Goal: Obtain resource: Download file/media

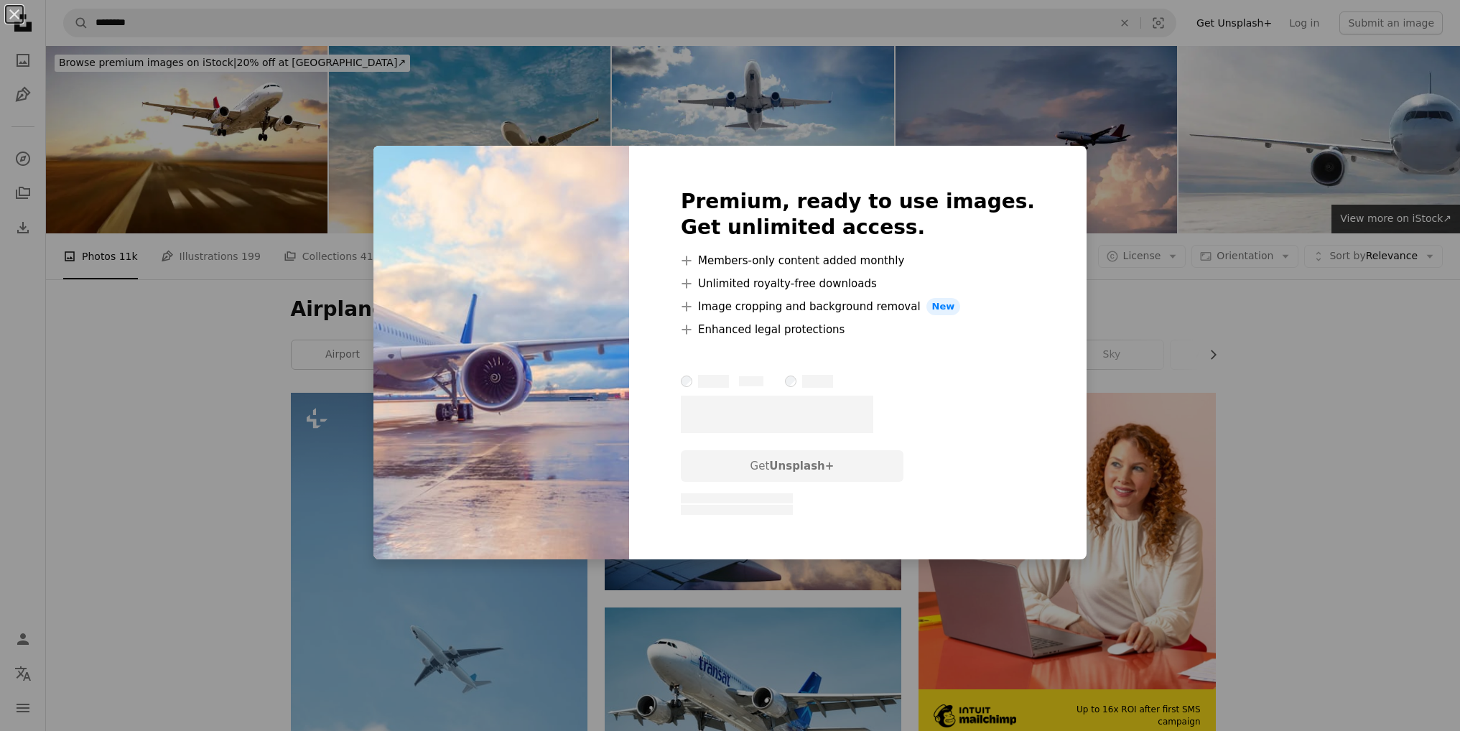
scroll to position [790, 0]
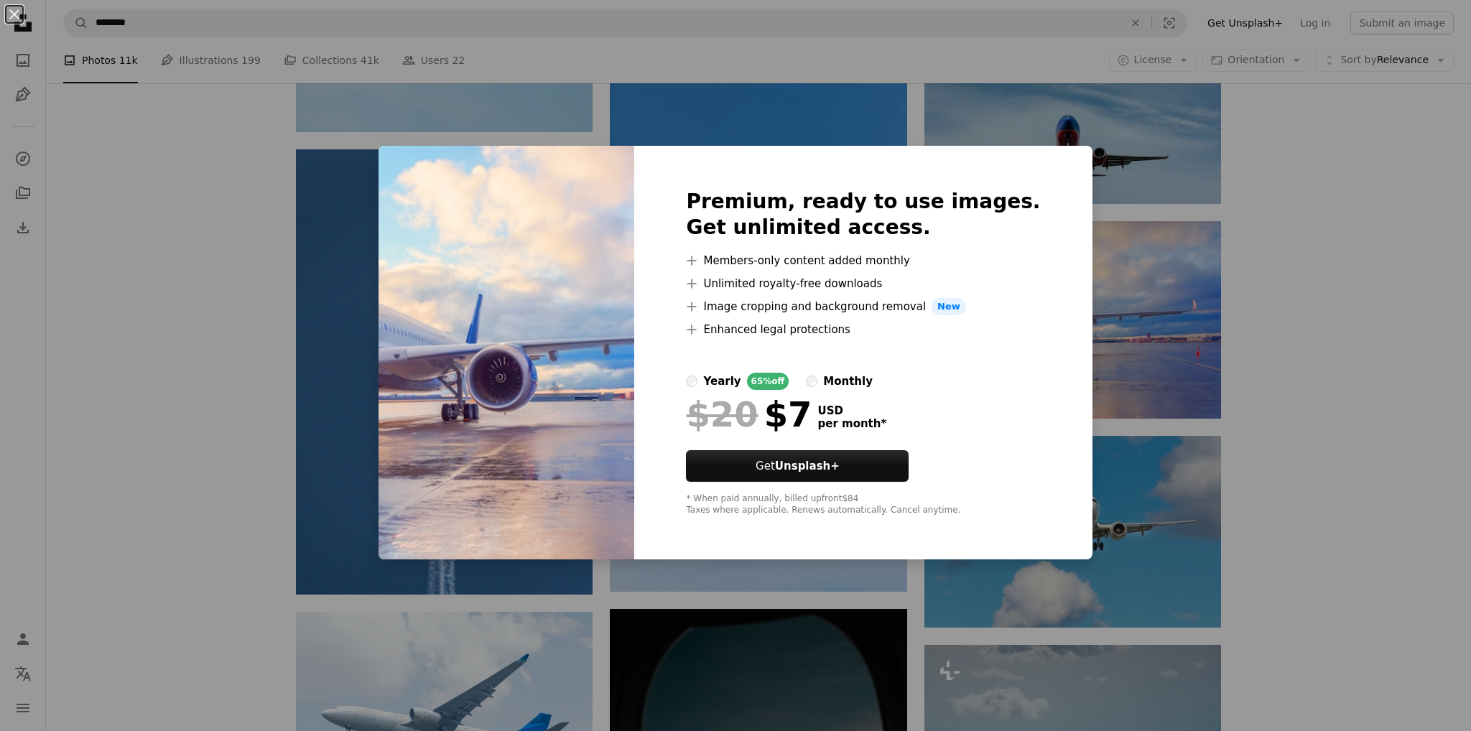
click at [1192, 142] on div "An X shape Premium, ready to use images. Get unlimited access. A plus sign Memb…" at bounding box center [735, 365] width 1471 height 731
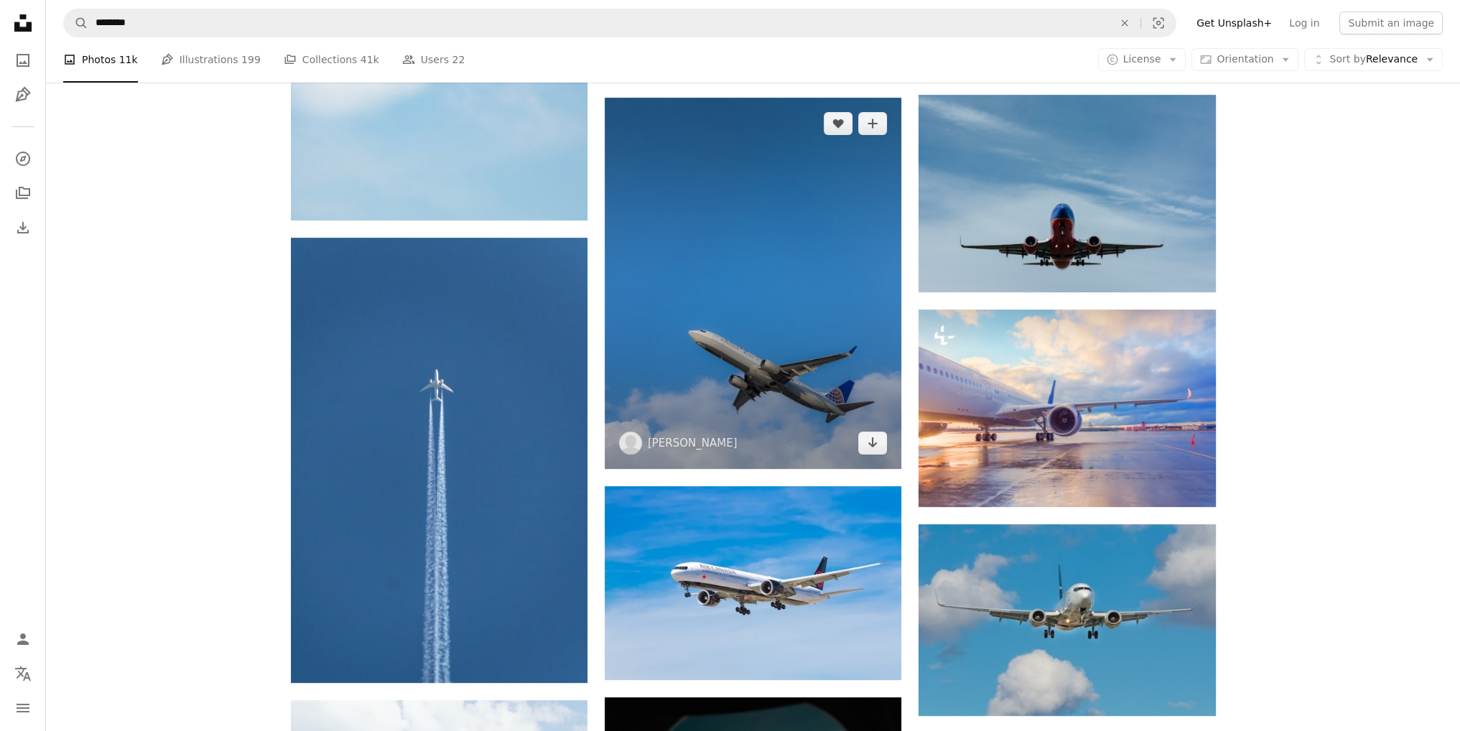
scroll to position [862, 0]
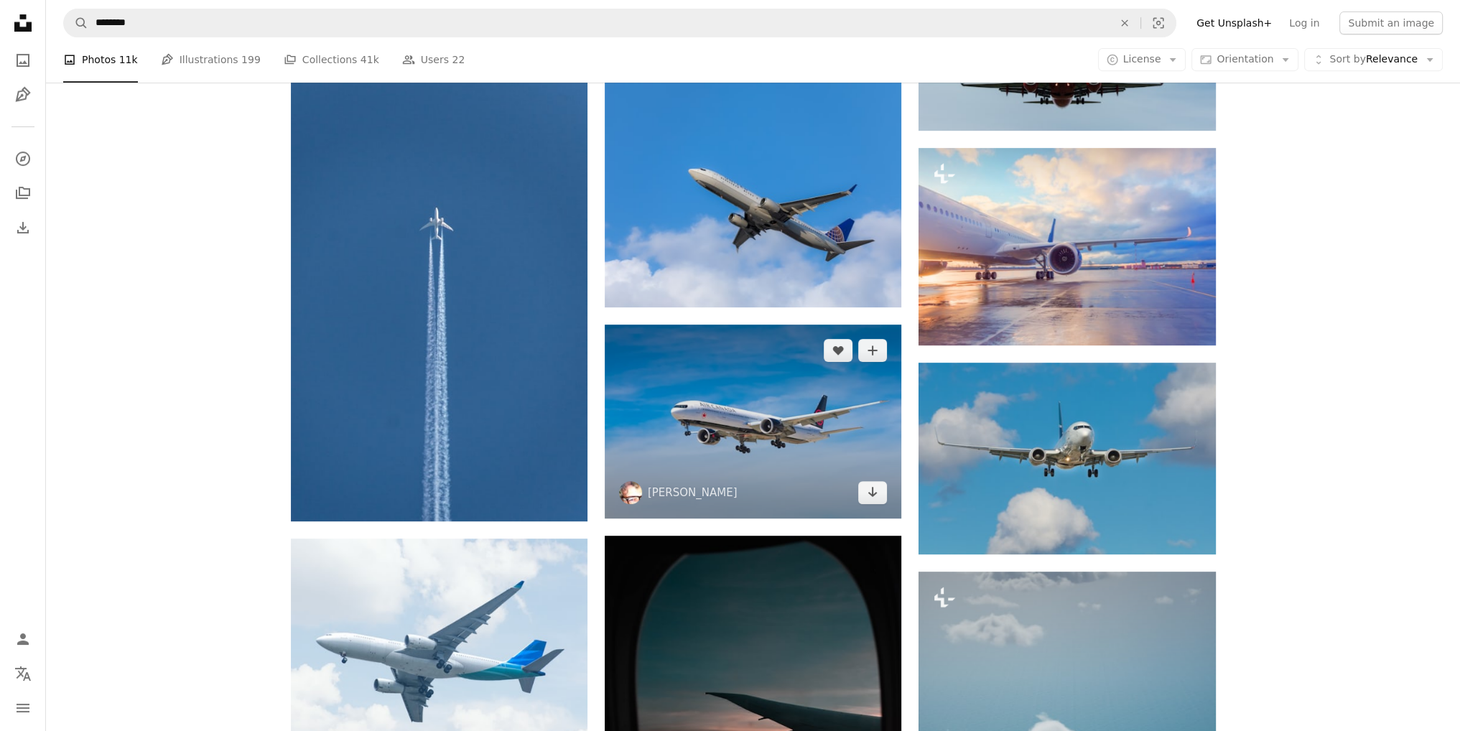
click at [752, 411] on img at bounding box center [753, 422] width 297 height 194
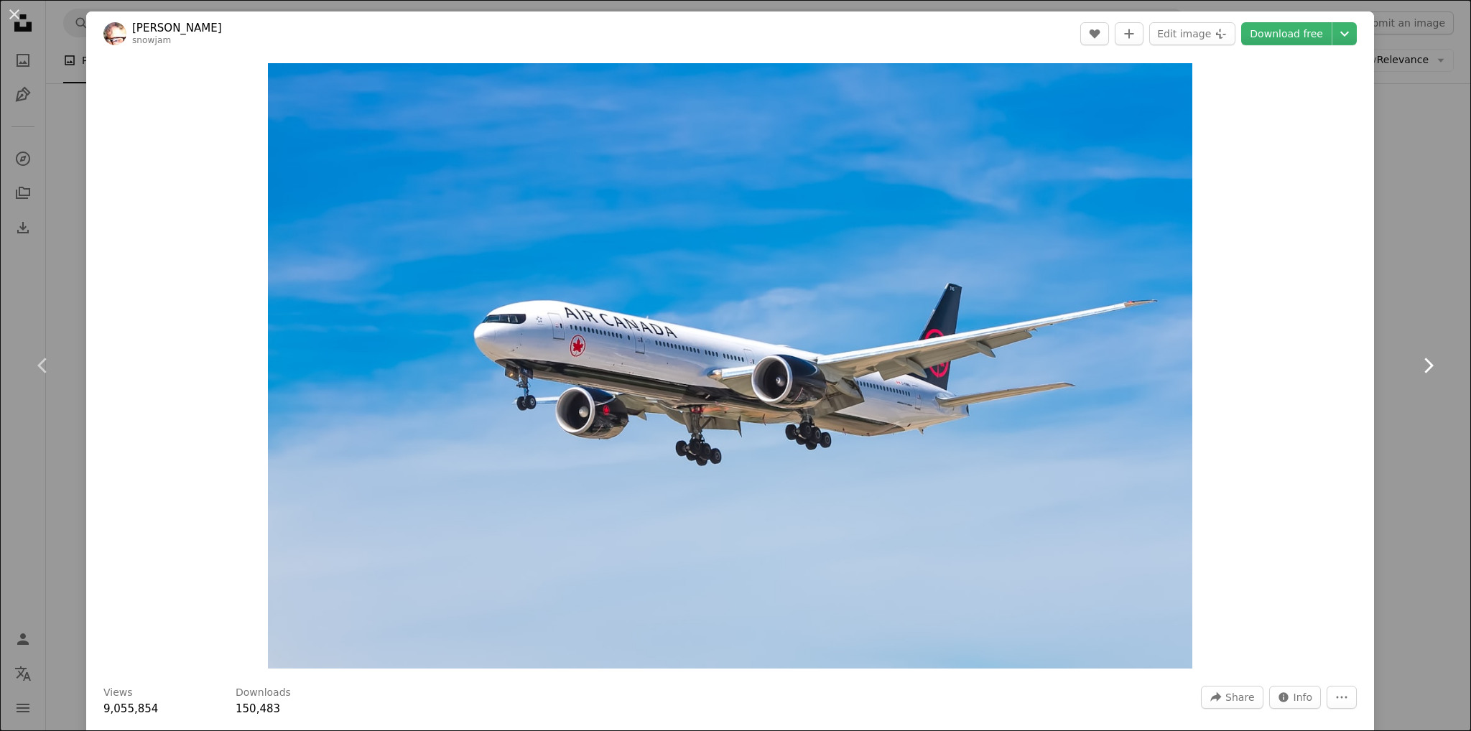
click at [1413, 419] on link "Chevron right" at bounding box center [1427, 366] width 86 height 138
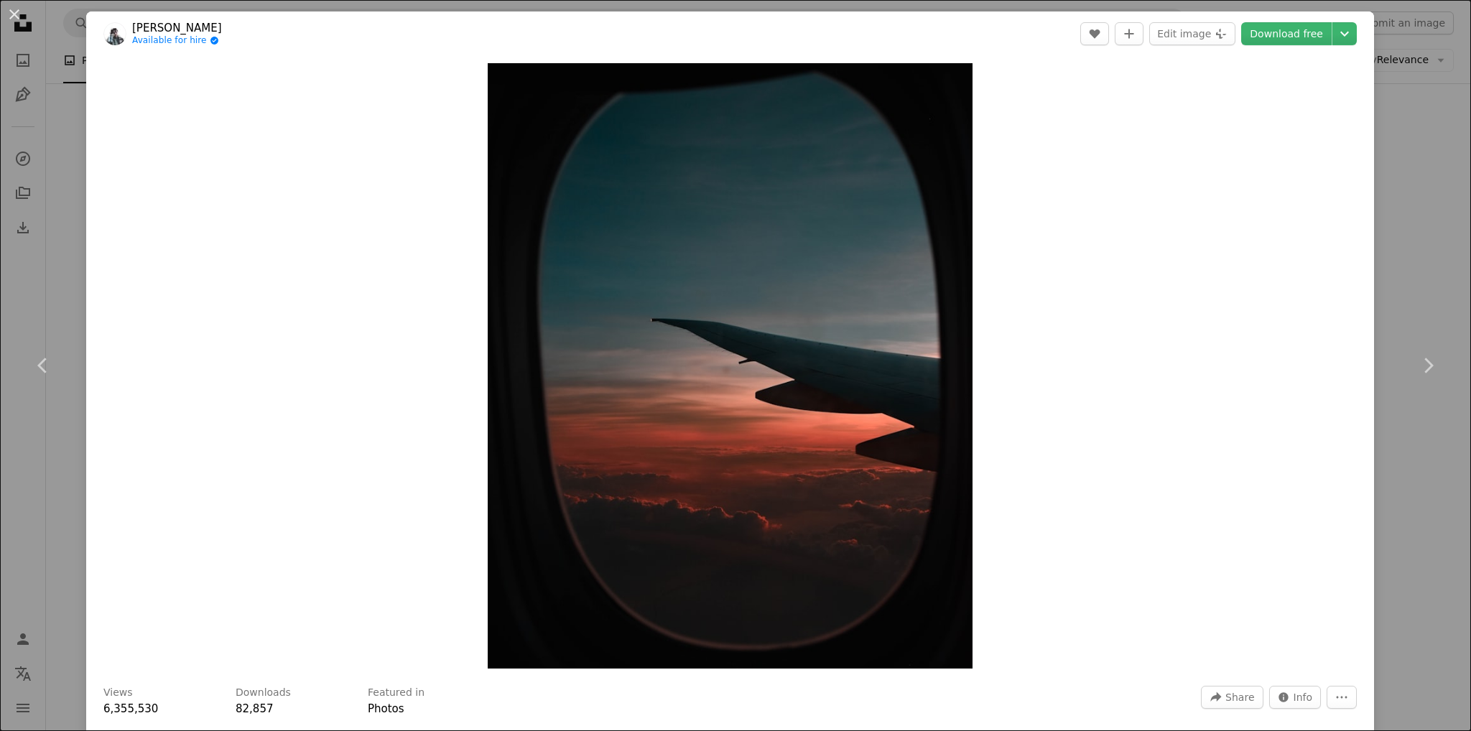
click at [75, 233] on div "An X shape Chevron left Chevron right [PERSON_NAME] Available for hire A checkm…" at bounding box center [735, 365] width 1471 height 731
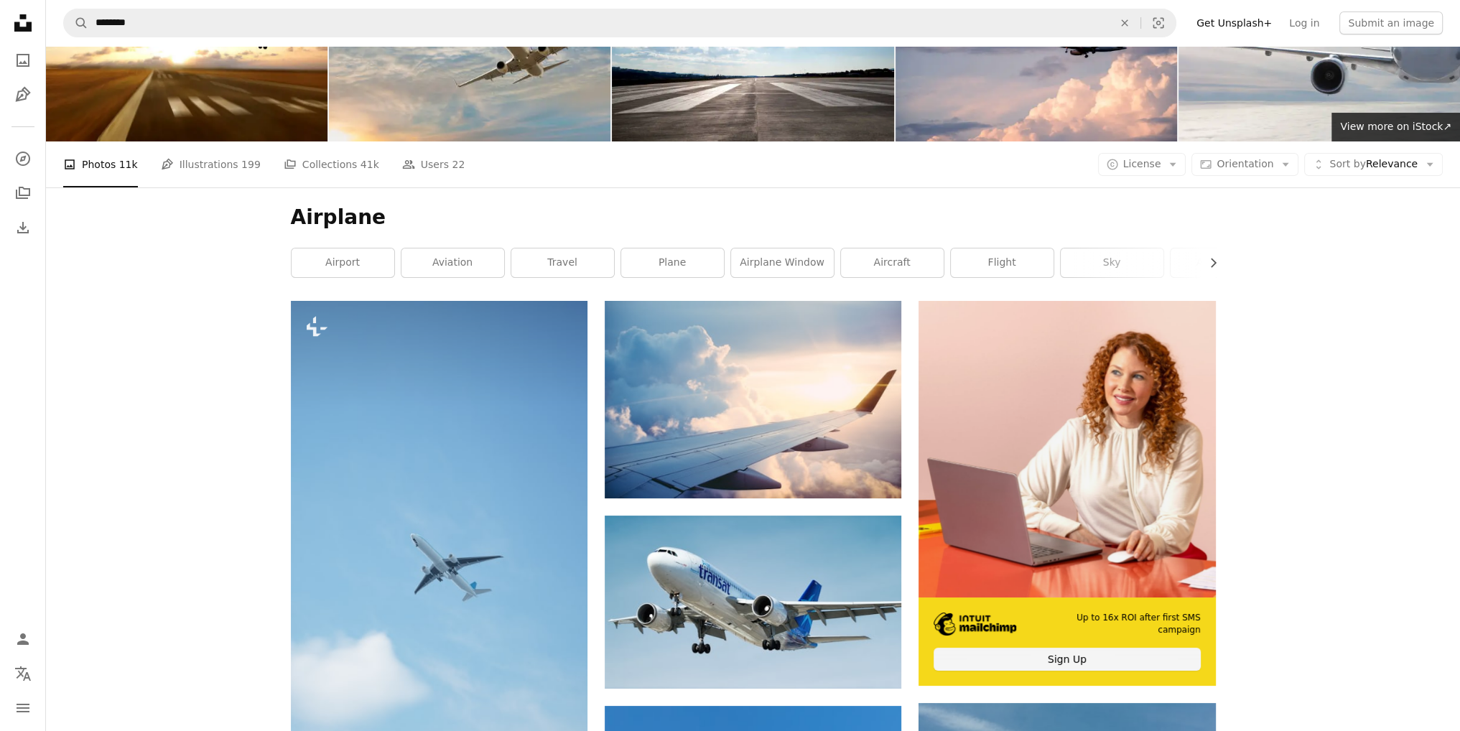
scroll to position [287, 0]
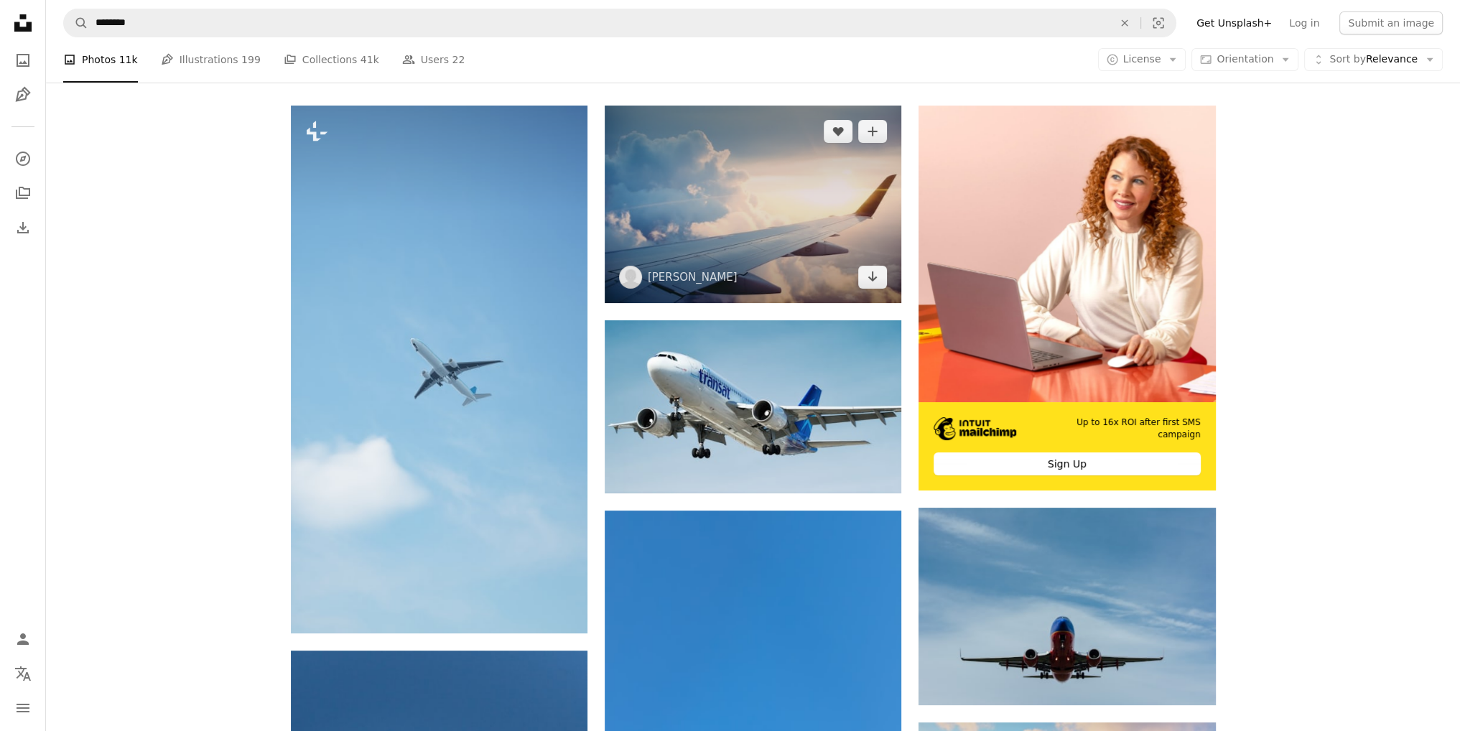
click at [747, 200] on img at bounding box center [753, 204] width 297 height 197
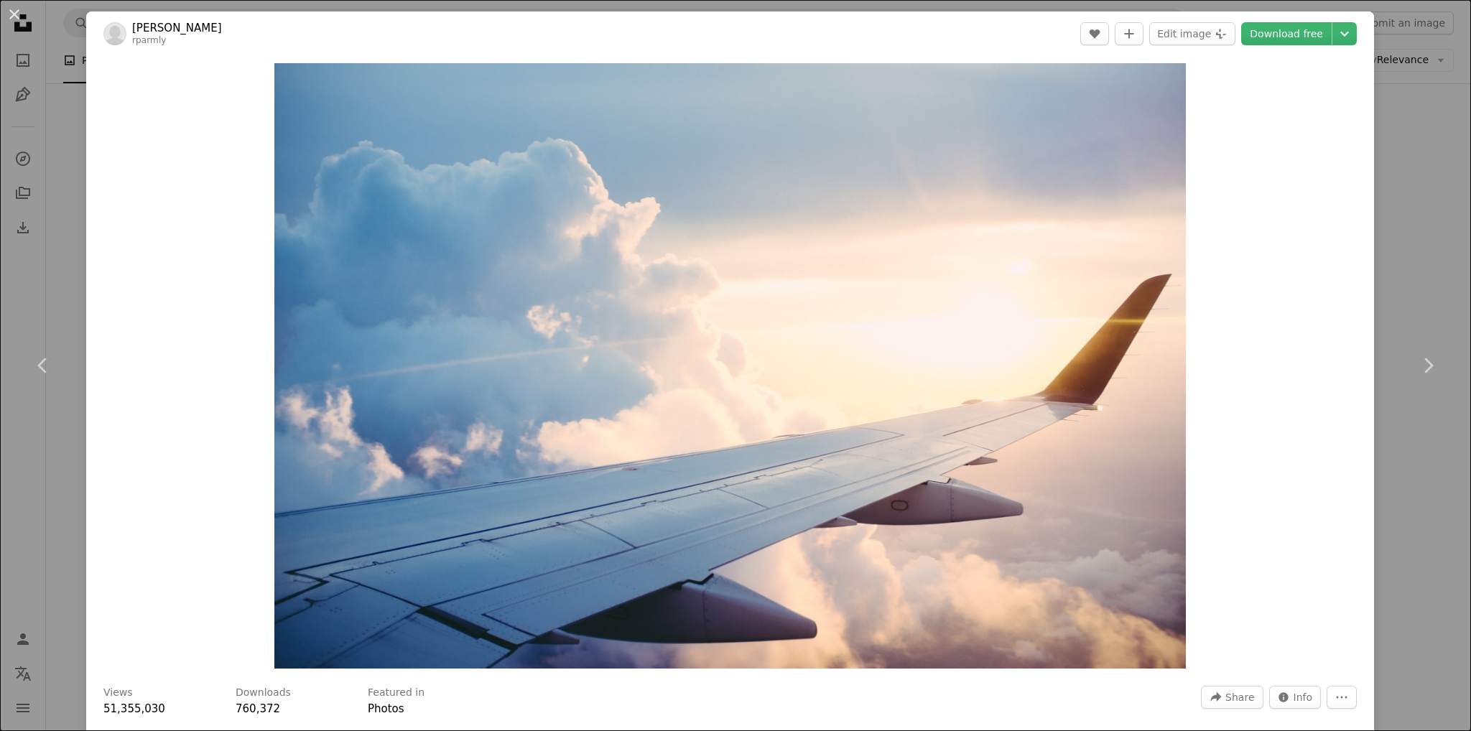
click at [1407, 257] on div "An X shape Chevron left Chevron right [PERSON_NAME] rparmly A heart A plus sign…" at bounding box center [735, 365] width 1471 height 731
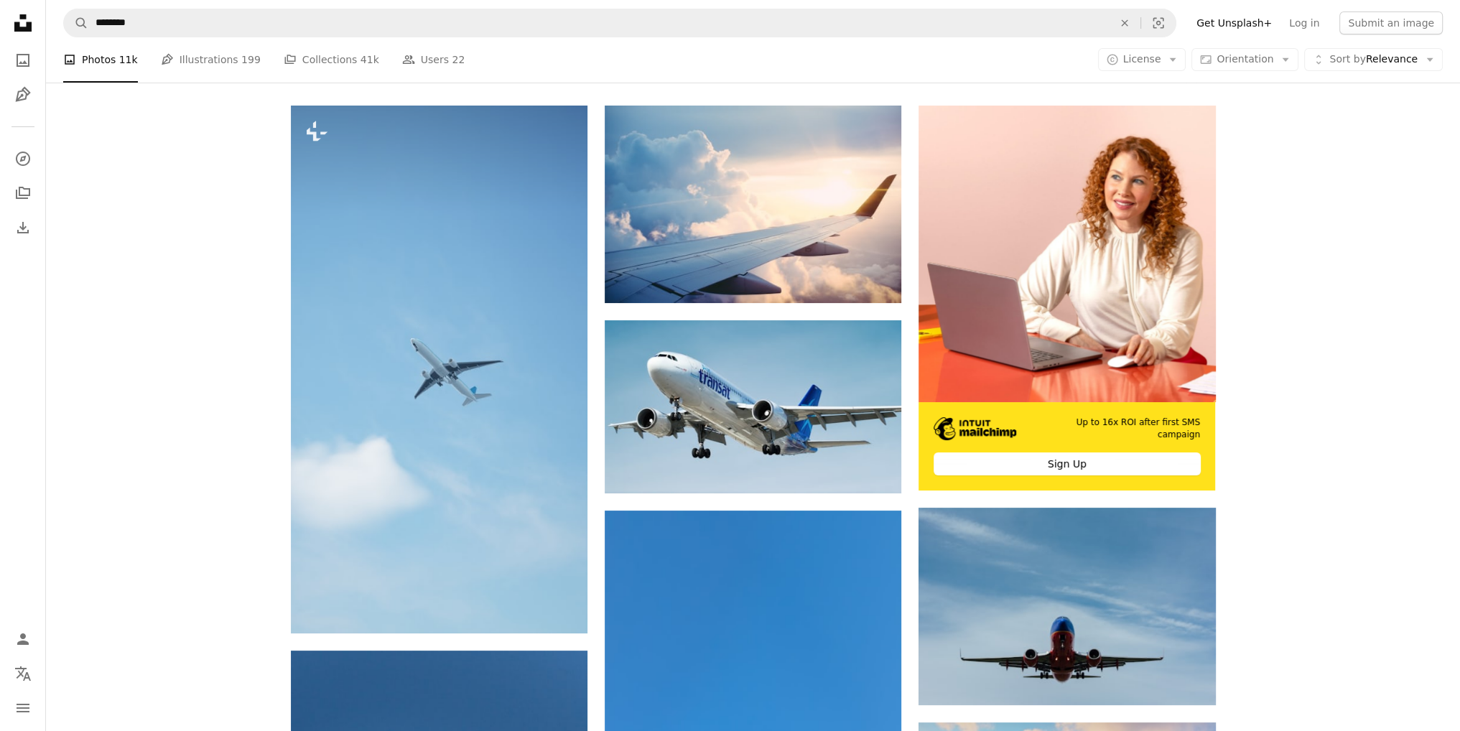
drag, startPoint x: 1426, startPoint y: 262, endPoint x: 1404, endPoint y: 270, distance: 22.9
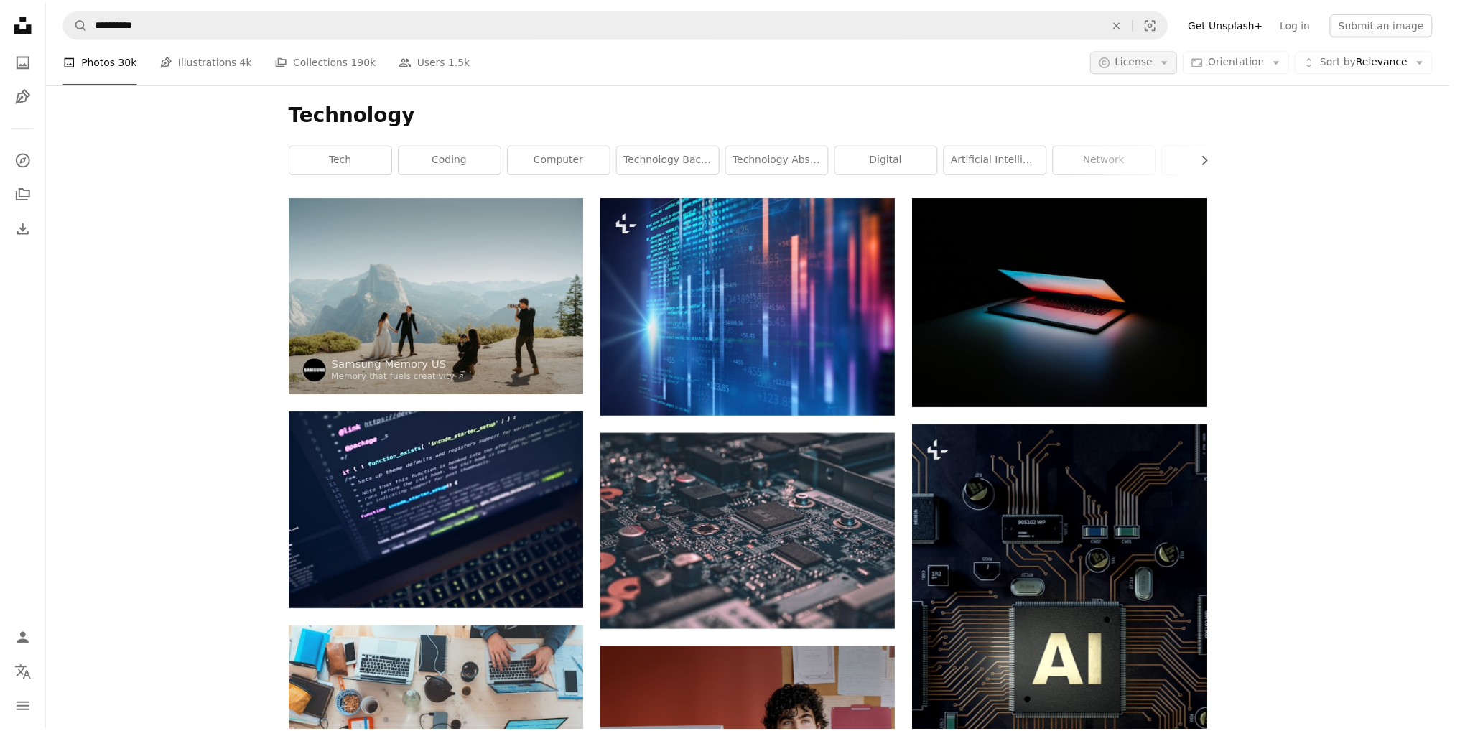
scroll to position [9478, 0]
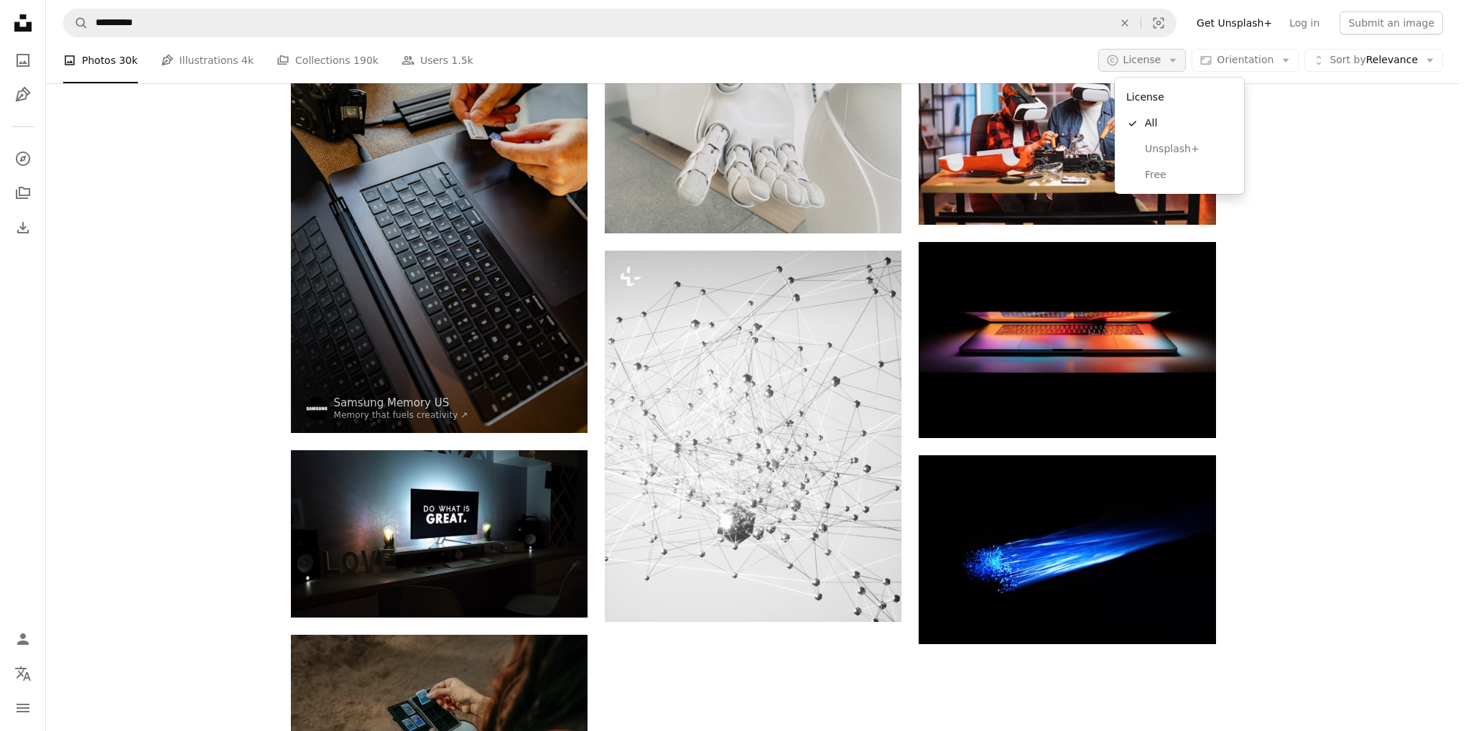
click at [1161, 60] on span "License" at bounding box center [1142, 59] width 38 height 11
click at [1183, 178] on span "Free" at bounding box center [1189, 175] width 88 height 14
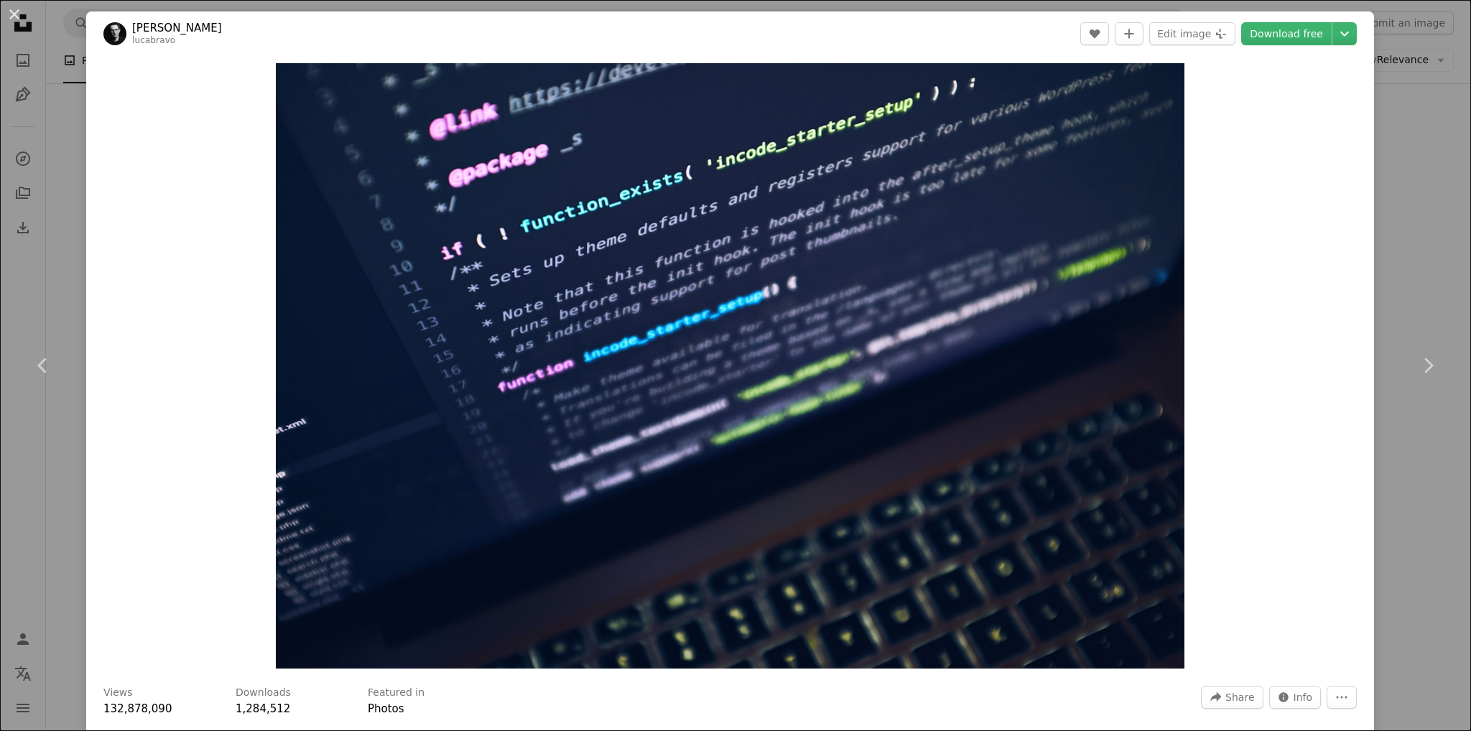
click at [1425, 134] on div "An X shape Chevron left Chevron right [PERSON_NAME] lucabravo A heart A plus si…" at bounding box center [735, 365] width 1471 height 731
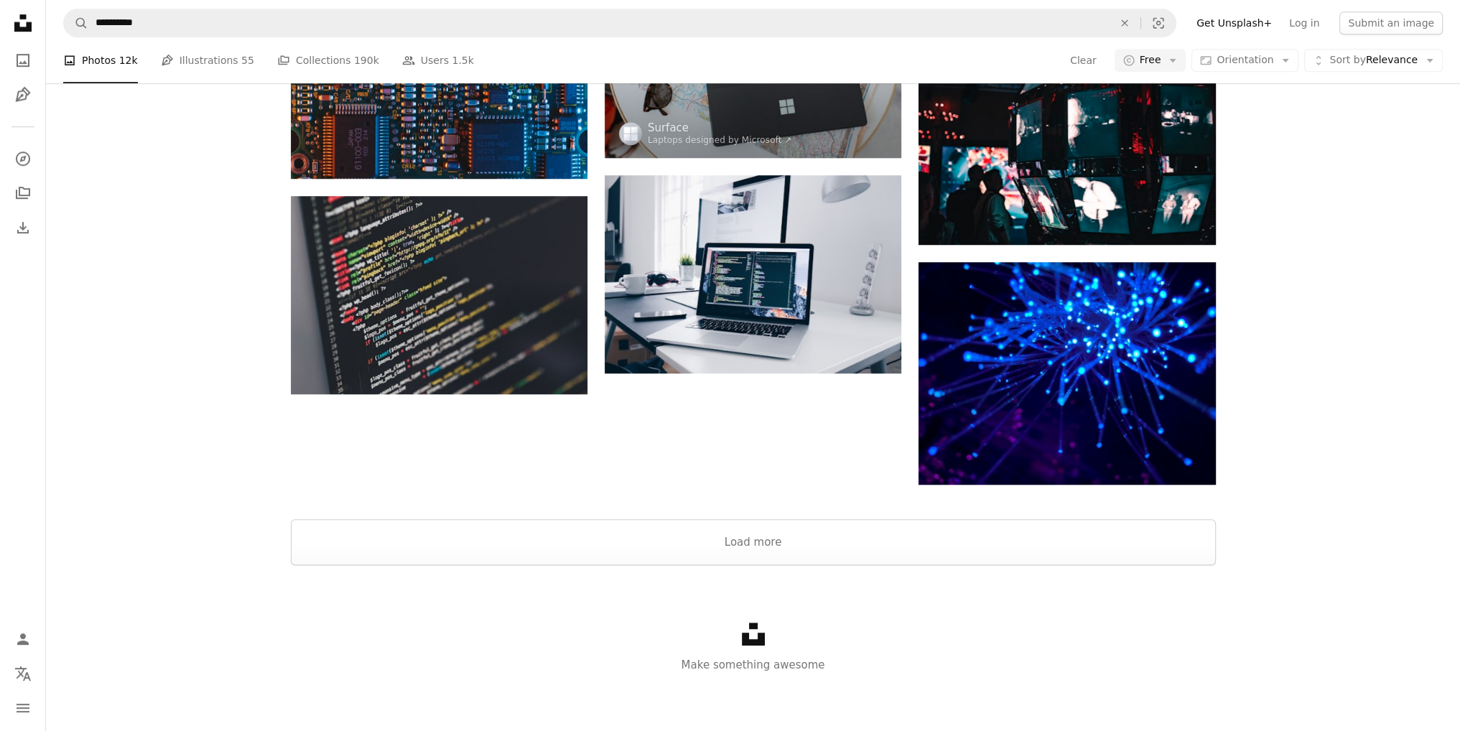
scroll to position [862, 0]
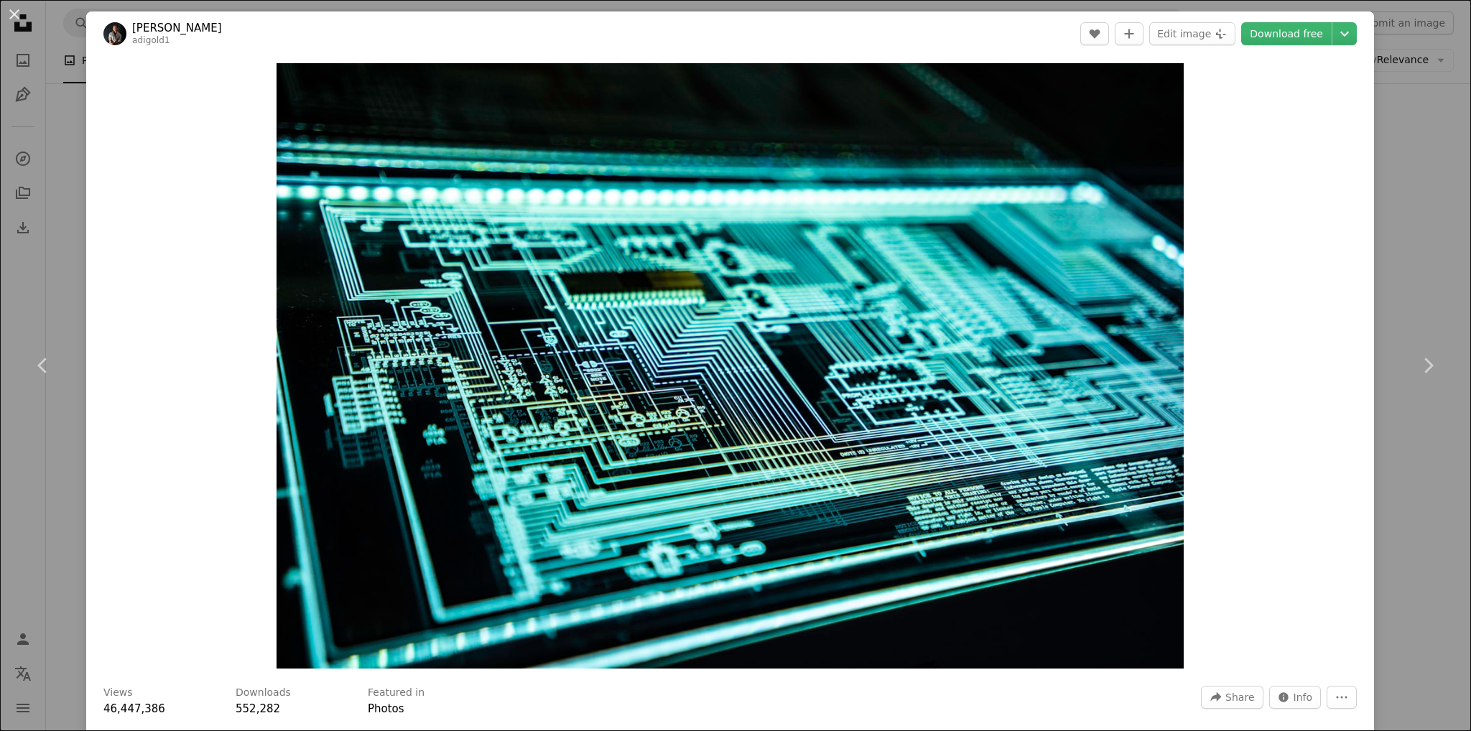
click at [1409, 202] on div "An X shape Chevron left Chevron right [PERSON_NAME] adigold1 A heart A plus sig…" at bounding box center [735, 365] width 1471 height 731
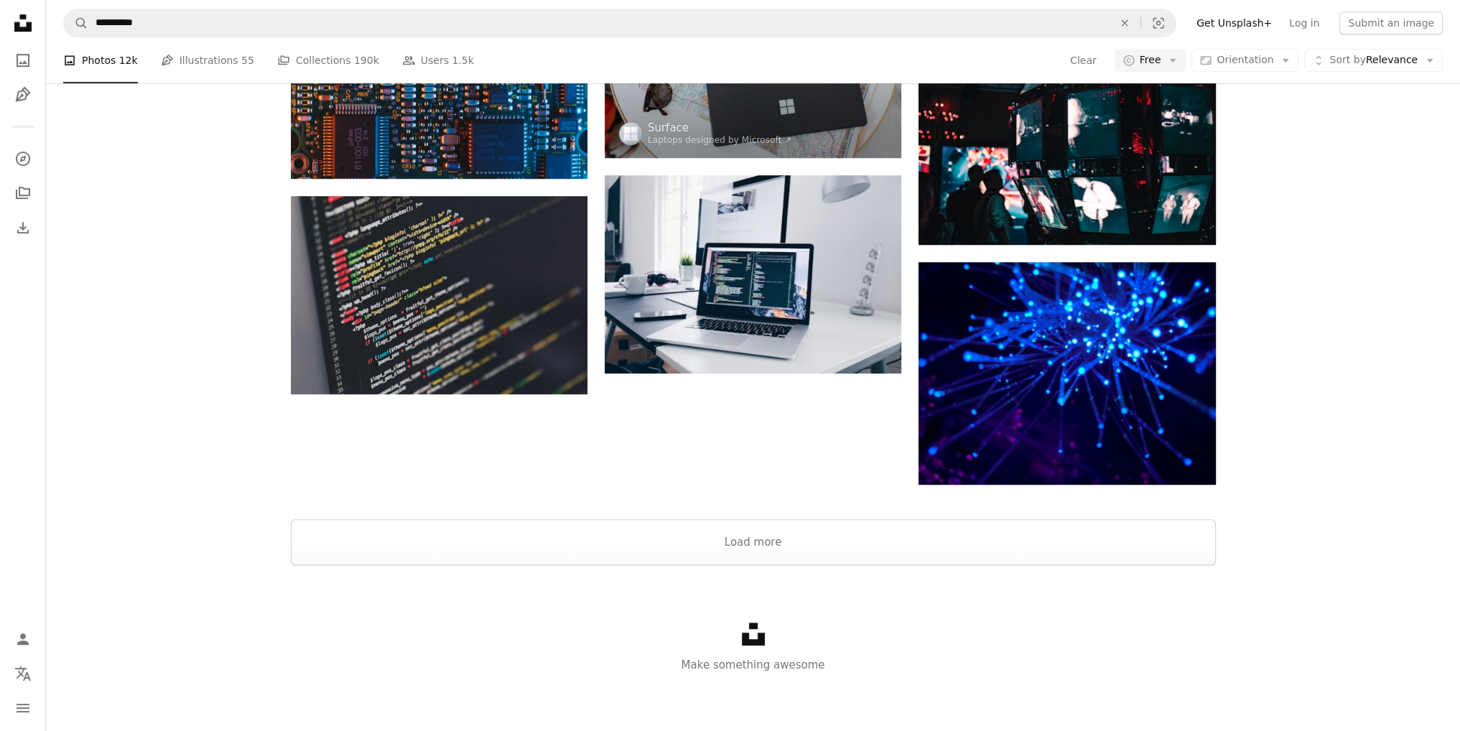
scroll to position [821, 0]
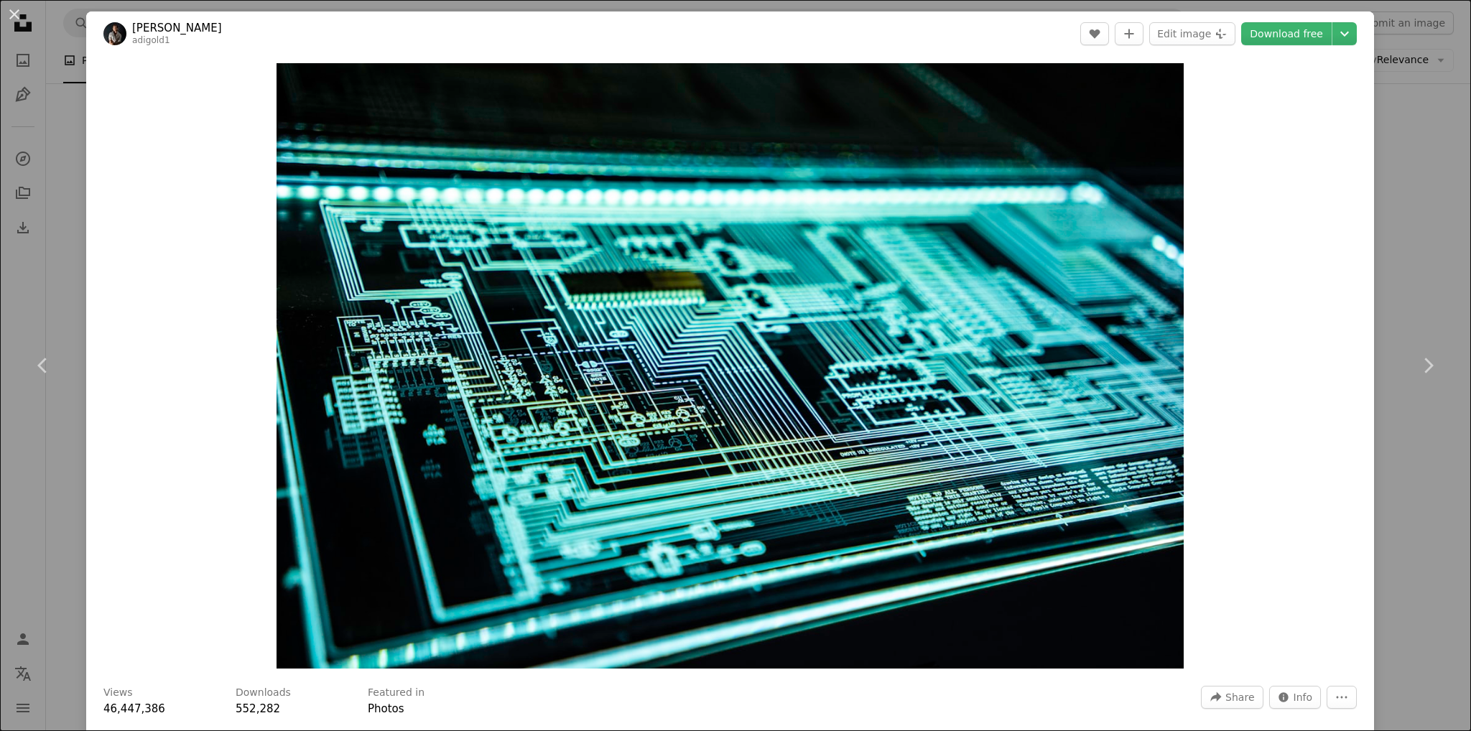
click at [1398, 269] on div "An X shape Chevron left Chevron right [PERSON_NAME] adigold1 A heart A plus sig…" at bounding box center [735, 365] width 1471 height 731
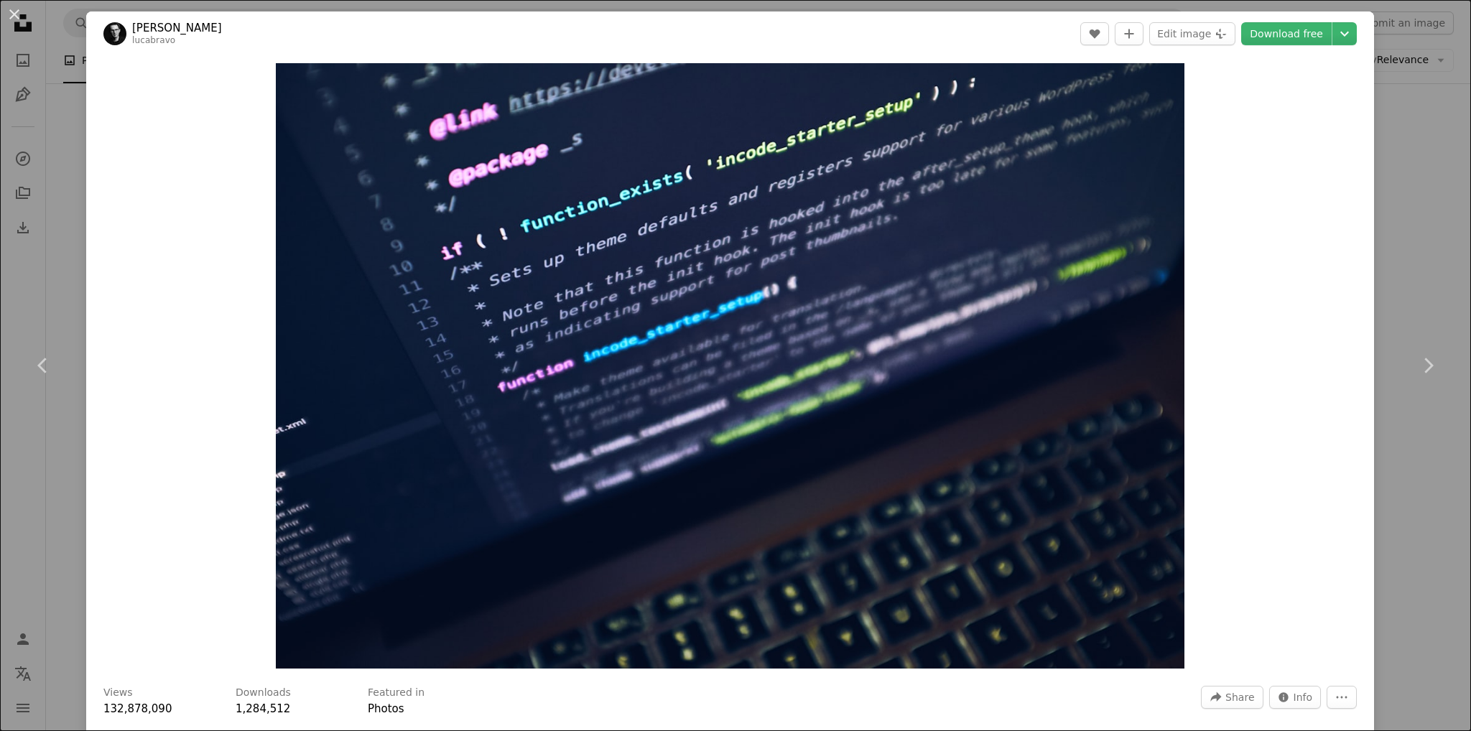
click at [1411, 228] on div "An X shape Chevron left Chevron right [PERSON_NAME] lucabravo A heart A plus si…" at bounding box center [735, 365] width 1471 height 731
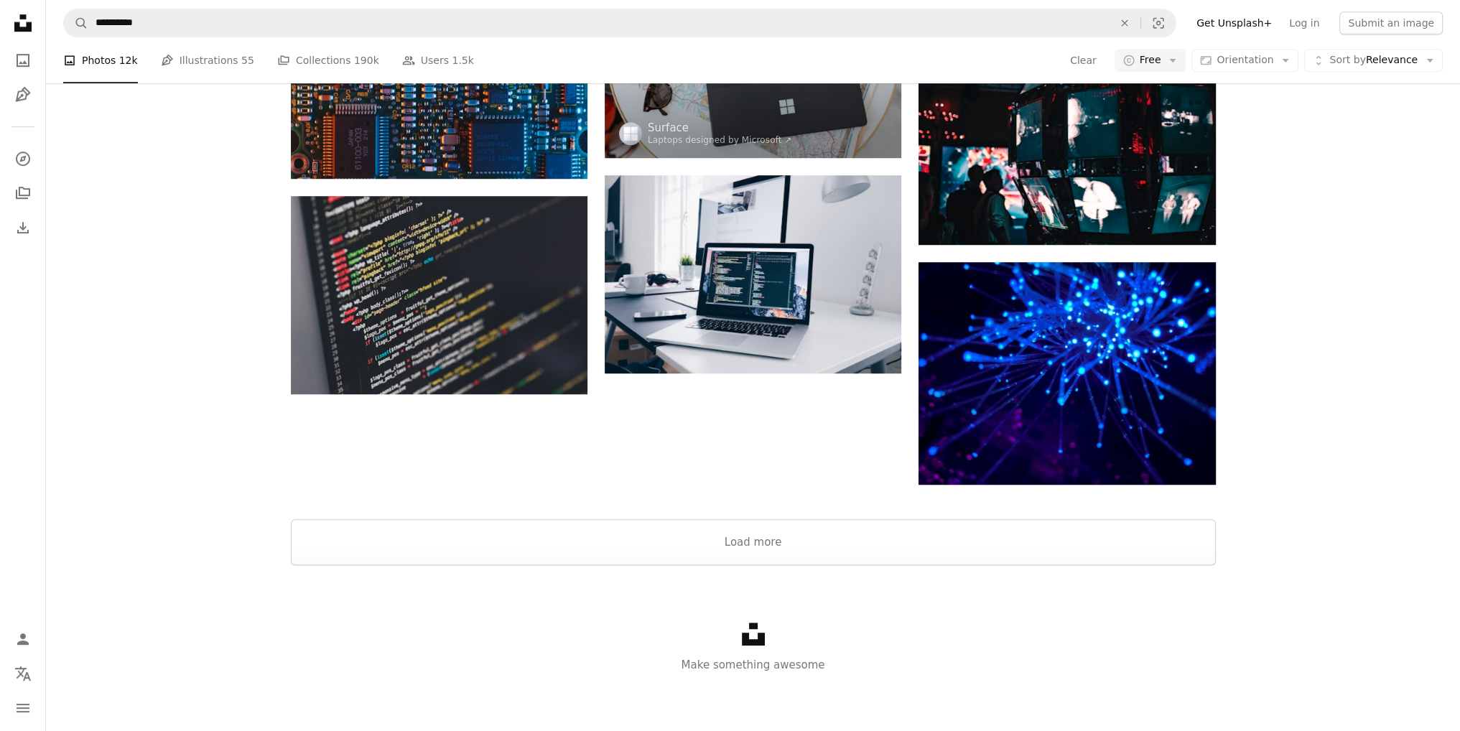
scroll to position [1149, 0]
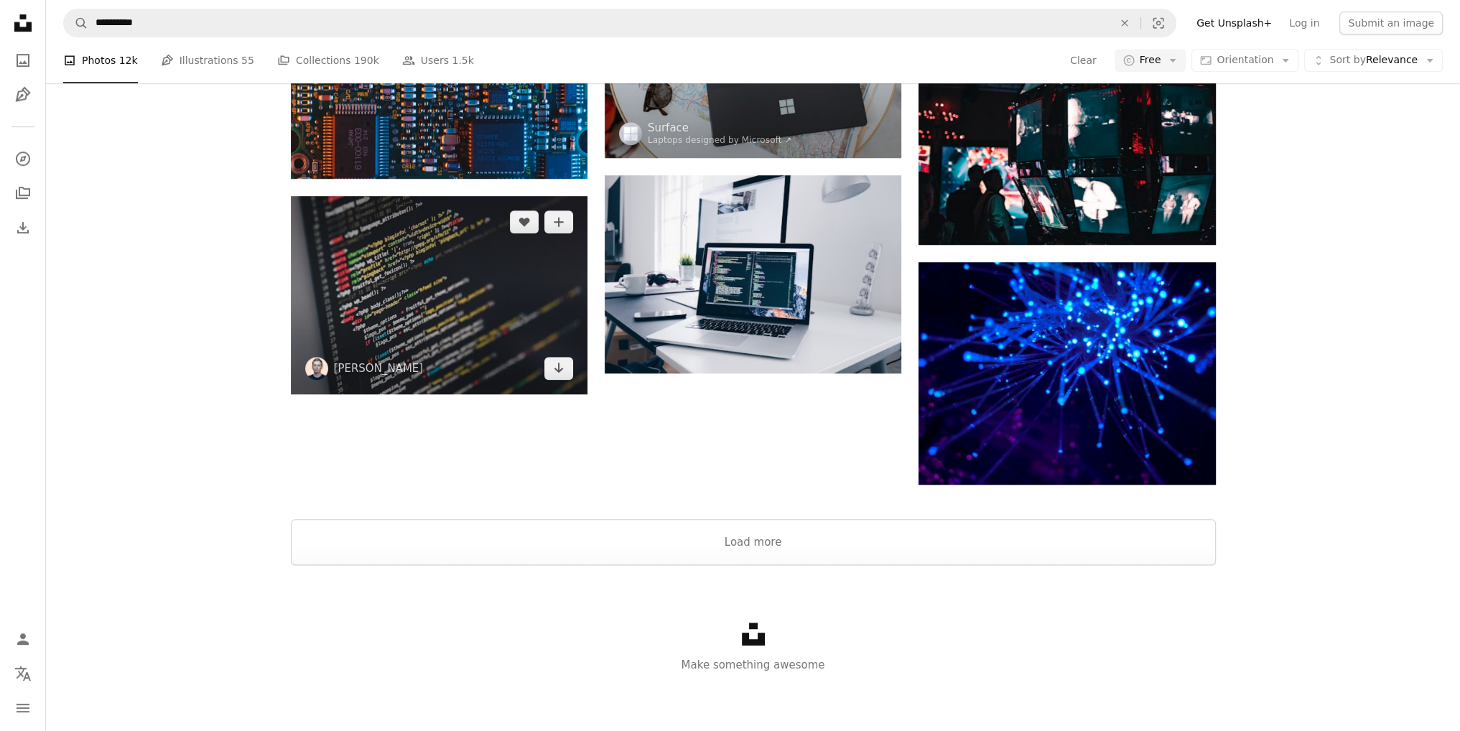
click at [453, 394] on img at bounding box center [439, 295] width 297 height 198
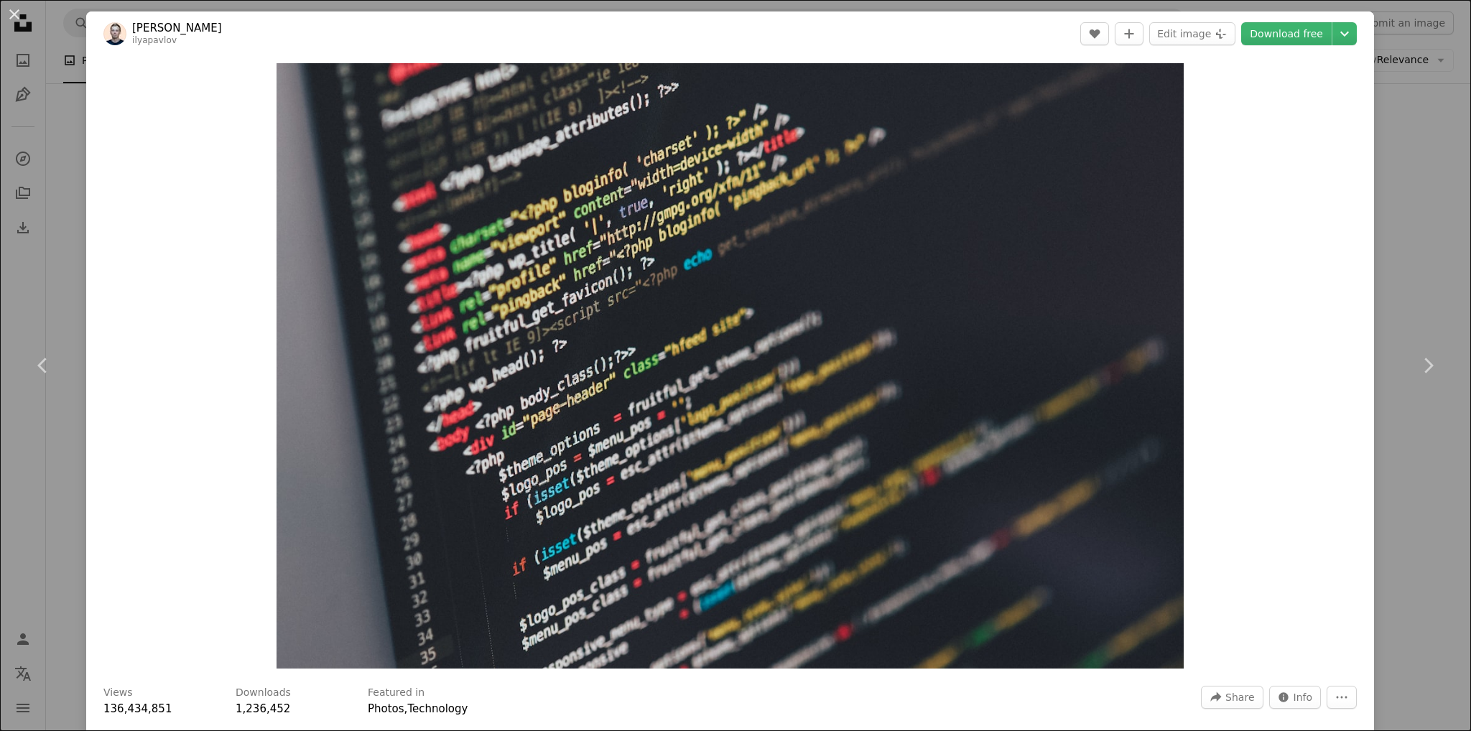
click at [1428, 191] on div "An X shape Chevron left Chevron right [PERSON_NAME] ilyapavlov A heart A plus s…" at bounding box center [735, 365] width 1471 height 731
